Goal: Information Seeking & Learning: Learn about a topic

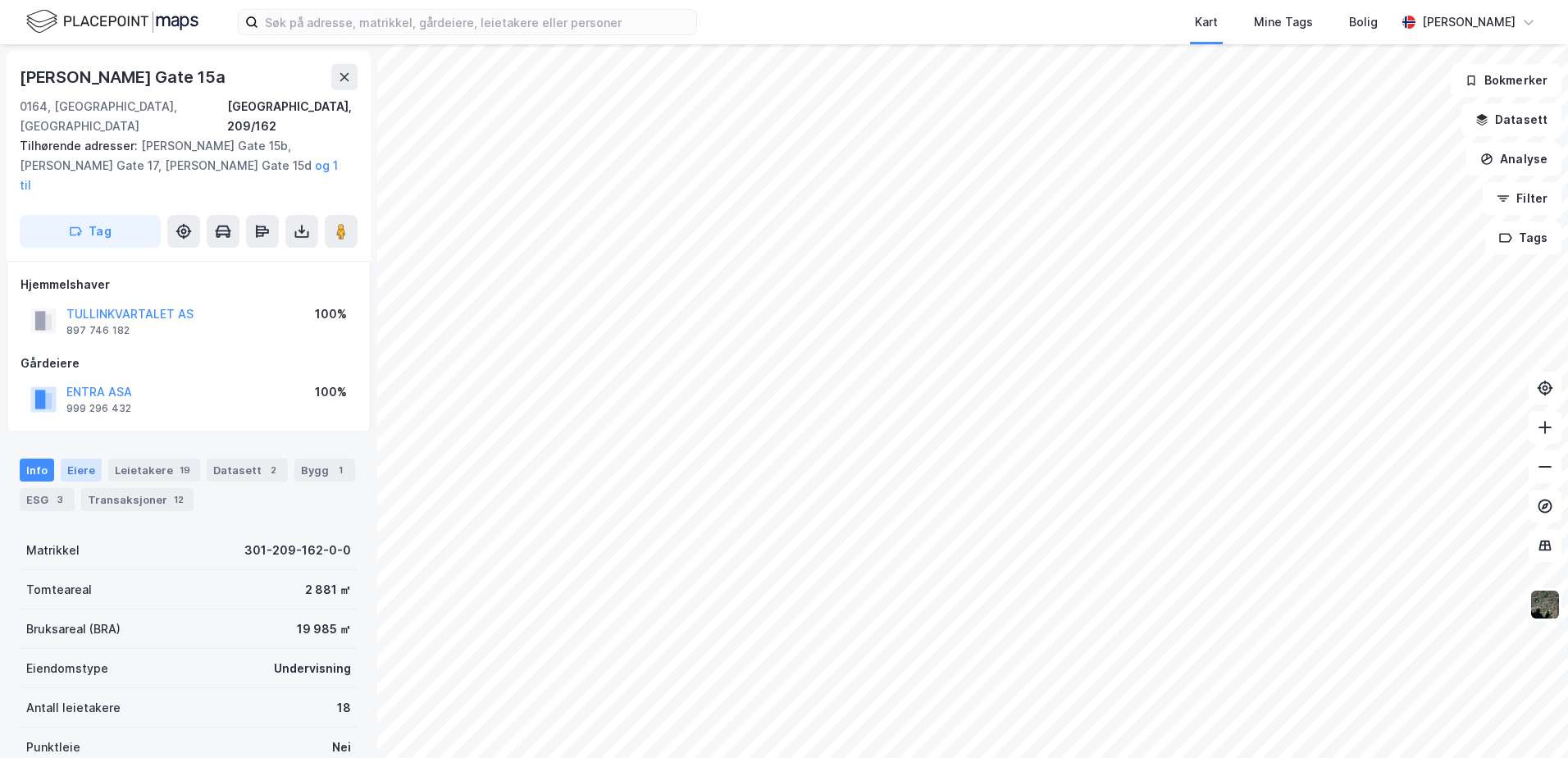
click at [77, 459] on div "Eiere" at bounding box center [81, 470] width 41 height 23
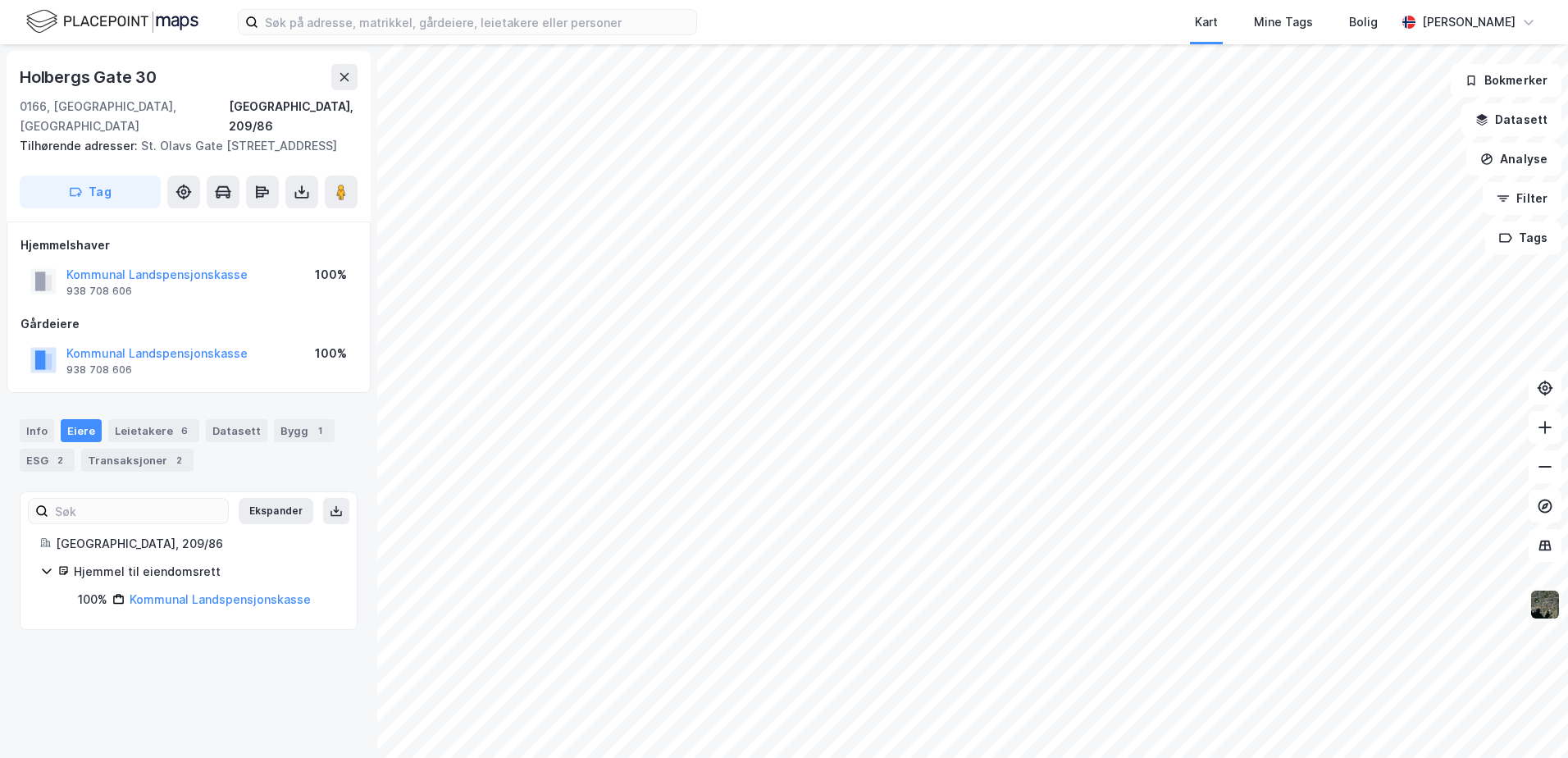
click at [1538, 606] on img at bounding box center [1544, 604] width 31 height 31
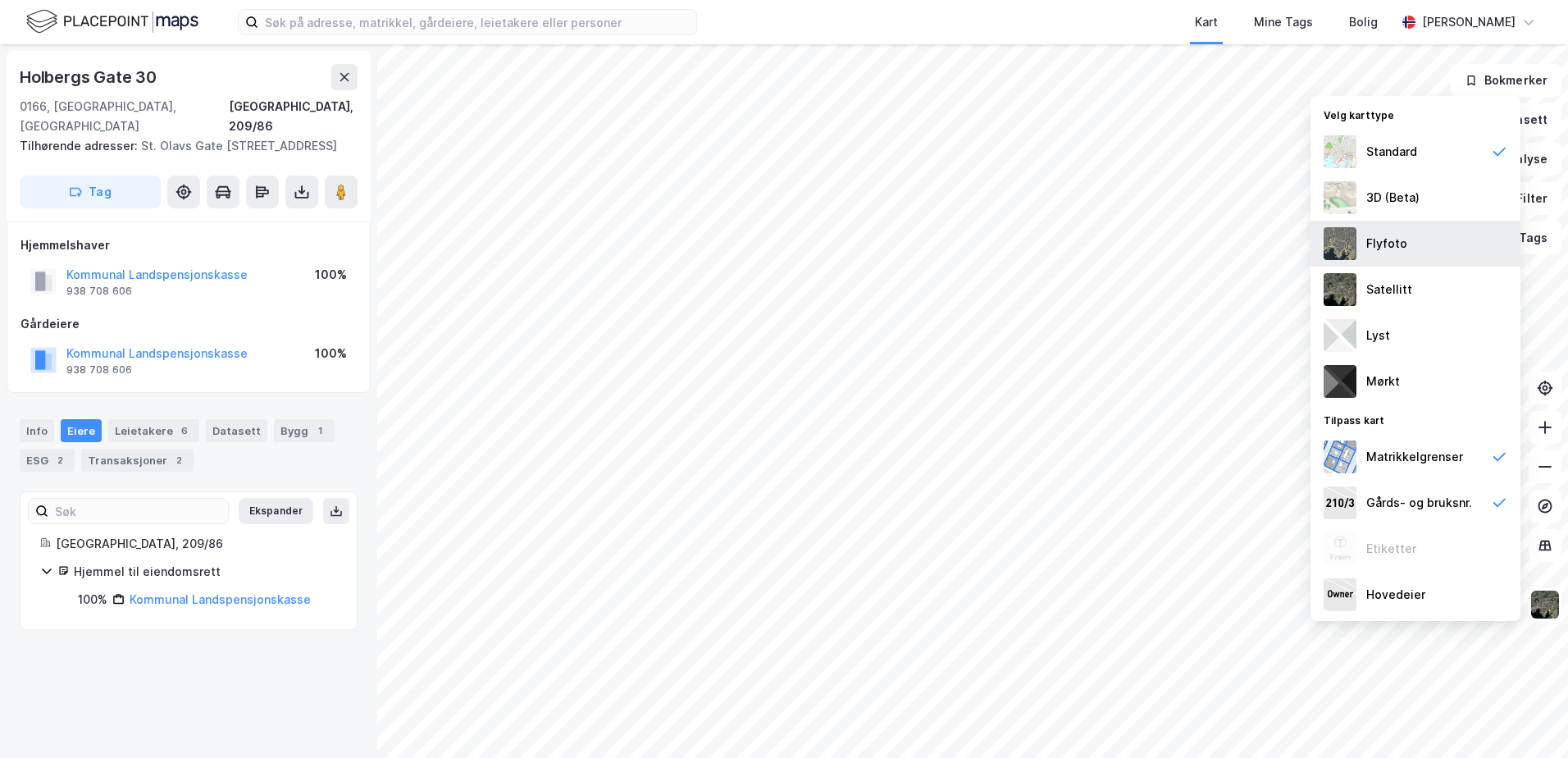
click at [1383, 245] on div "Flyfoto" at bounding box center [1386, 244] width 41 height 19
